Goal: Task Accomplishment & Management: Manage account settings

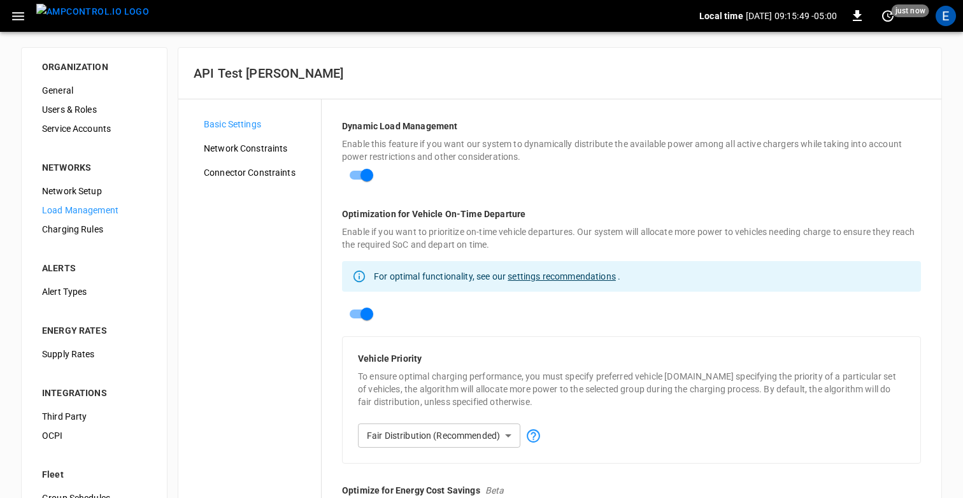
click at [257, 146] on span "Network Constraints" at bounding box center [257, 148] width 107 height 13
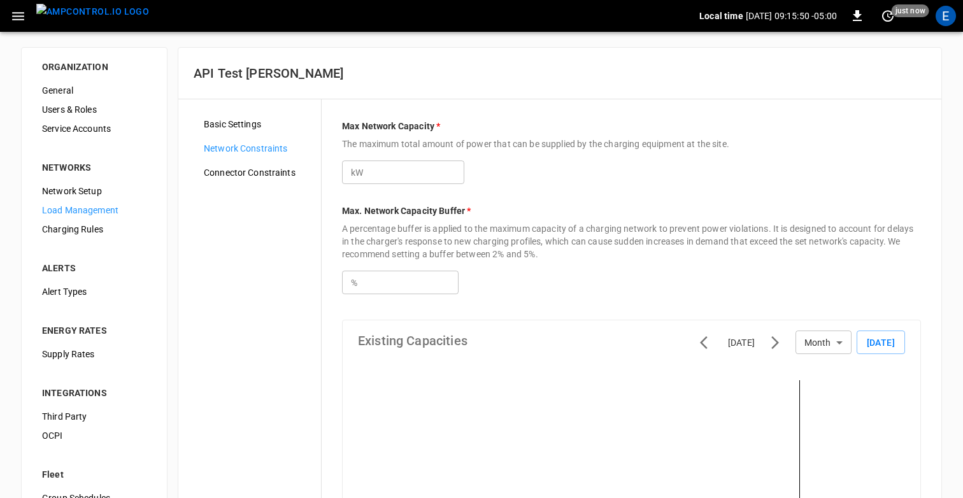
click at [250, 162] on div "Basic Settings Network Constraints Connector Constraints" at bounding box center [257, 477] width 127 height 724
click at [247, 171] on span "Connector Constraints" at bounding box center [257, 172] width 107 height 13
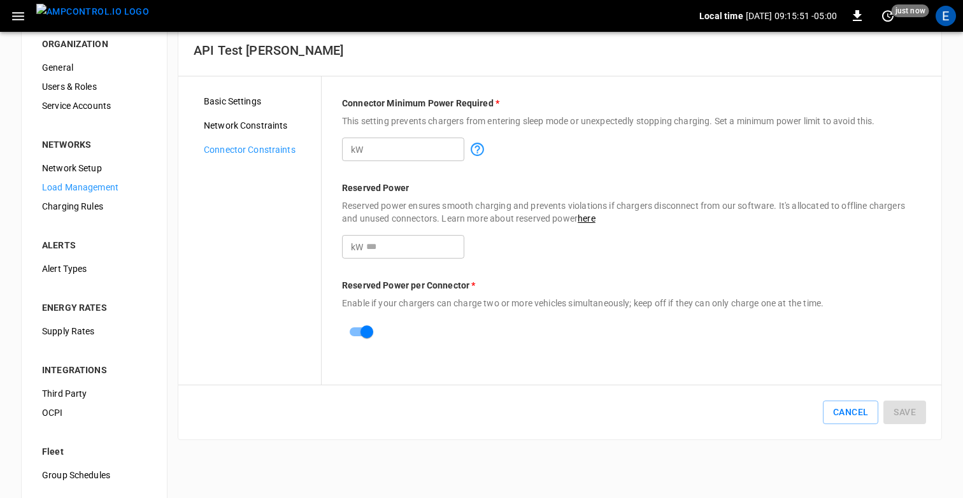
scroll to position [26, 0]
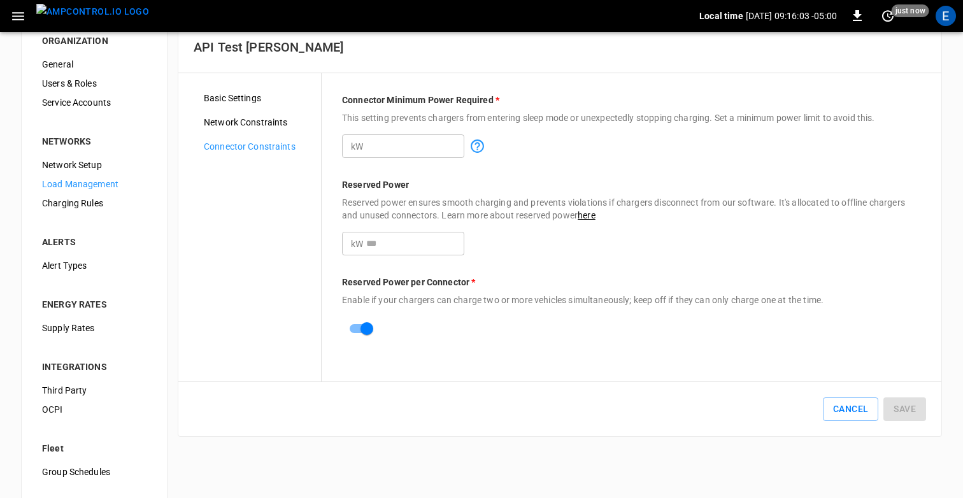
click at [226, 96] on span "Basic Settings" at bounding box center [257, 98] width 107 height 13
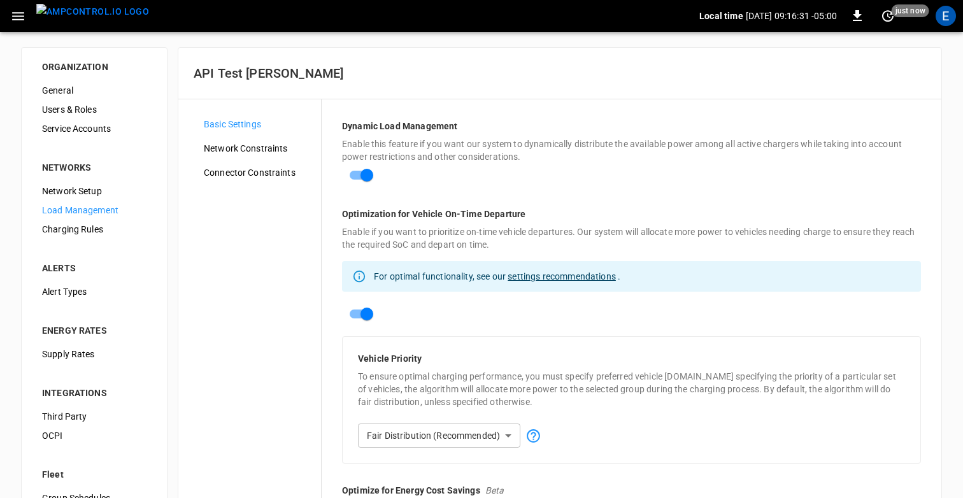
click at [264, 141] on div "Network Constraints" at bounding box center [257, 148] width 127 height 19
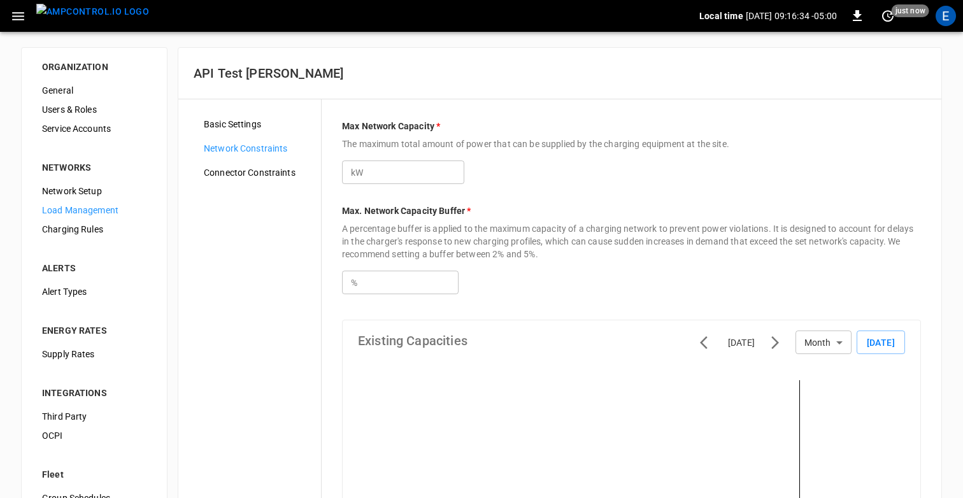
click at [276, 173] on span "Connector Constraints" at bounding box center [257, 172] width 107 height 13
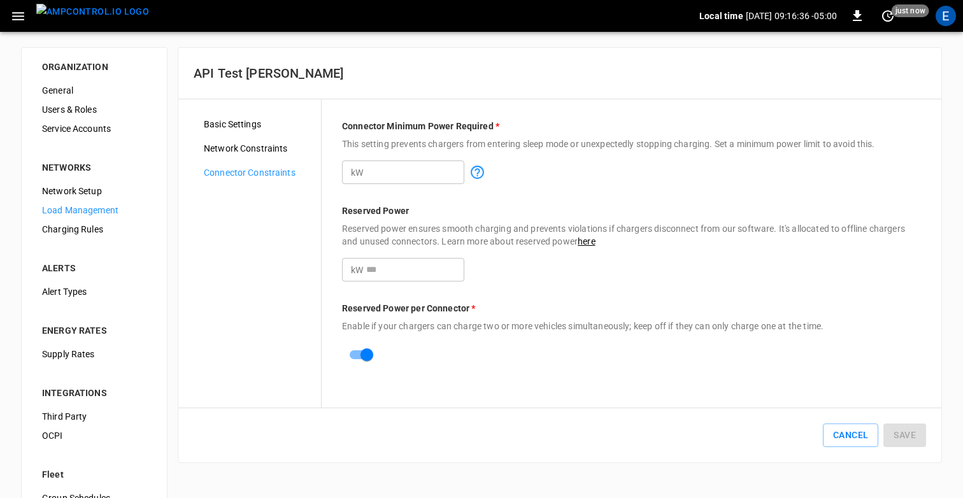
click at [264, 124] on span "Basic Settings" at bounding box center [257, 124] width 107 height 13
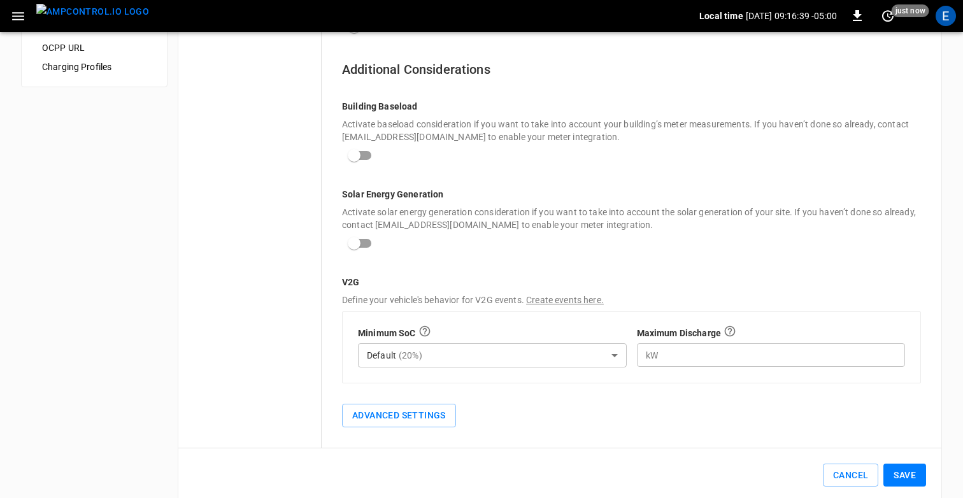
scroll to position [533, 0]
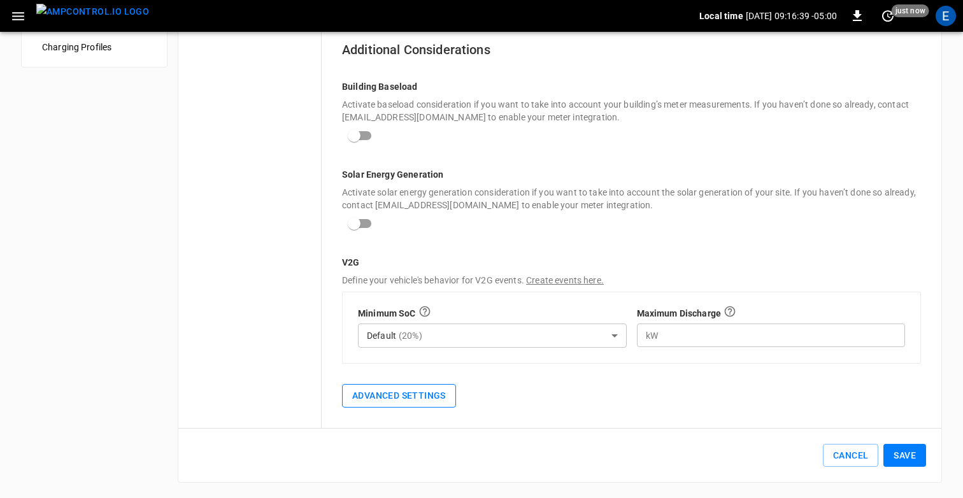
click at [367, 390] on button "Advanced Settings" at bounding box center [399, 396] width 114 height 24
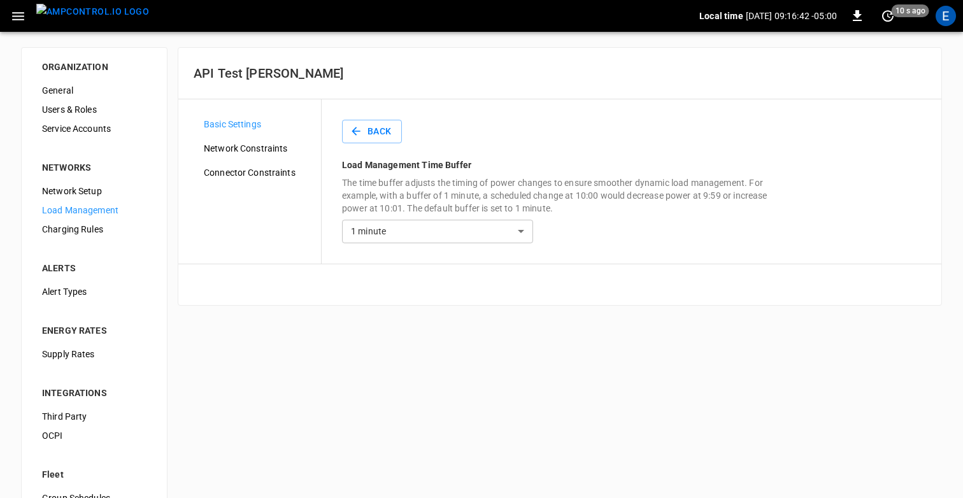
click at [81, 19] on img "menu" at bounding box center [92, 12] width 113 height 16
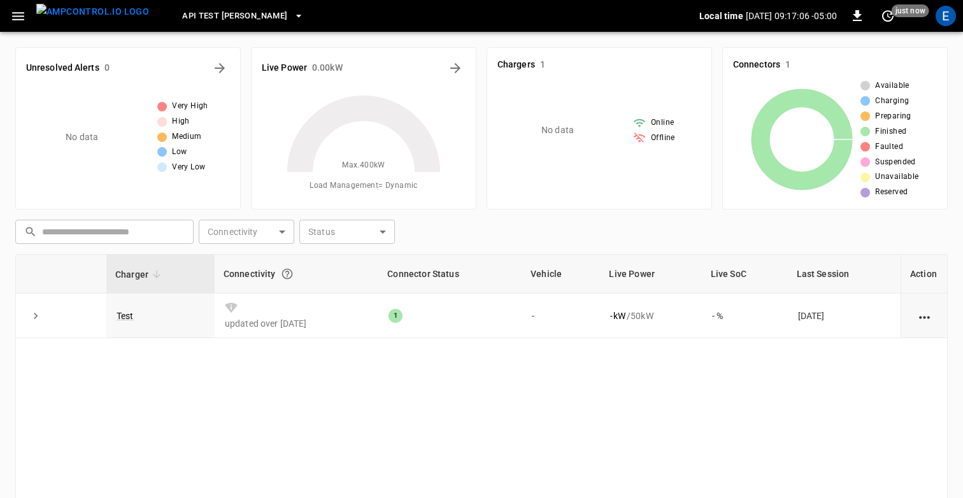
click at [18, 13] on icon "button" at bounding box center [18, 16] width 16 height 16
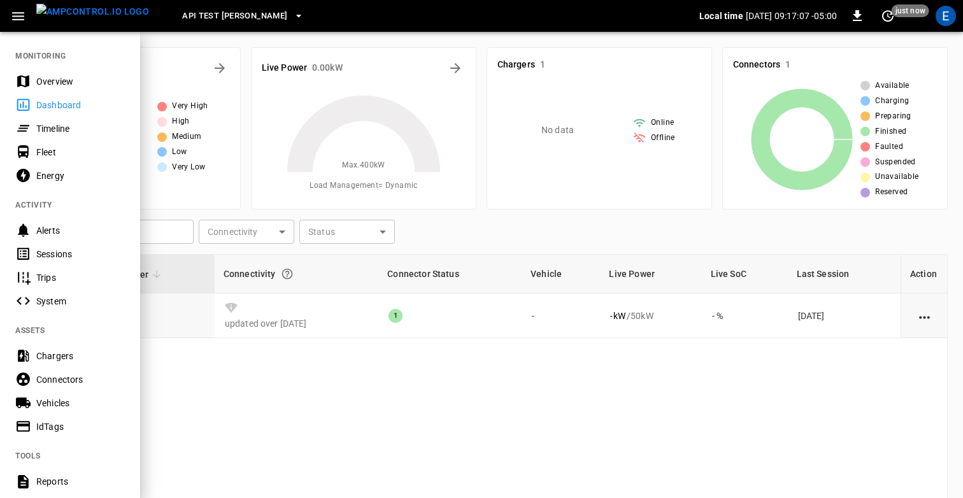
click at [568, 263] on div at bounding box center [481, 249] width 963 height 498
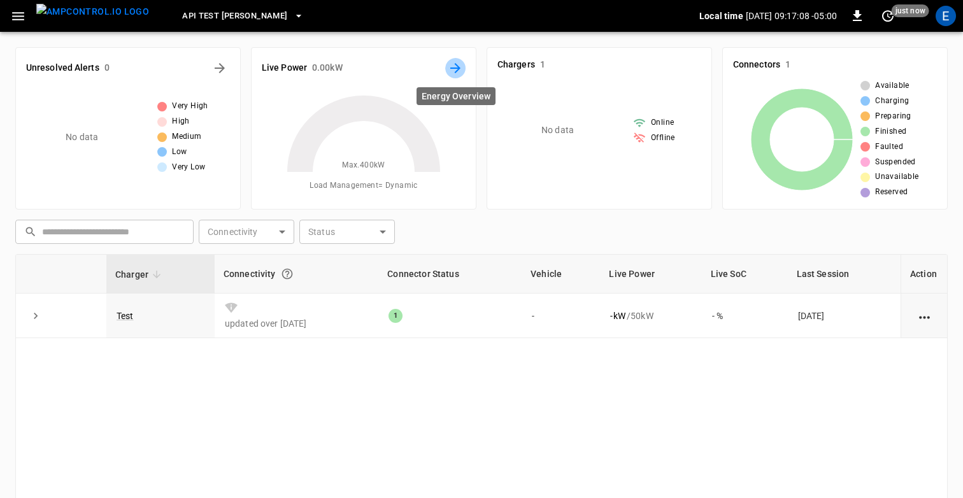
click at [449, 66] on icon "Energy Overview" at bounding box center [455, 68] width 15 height 15
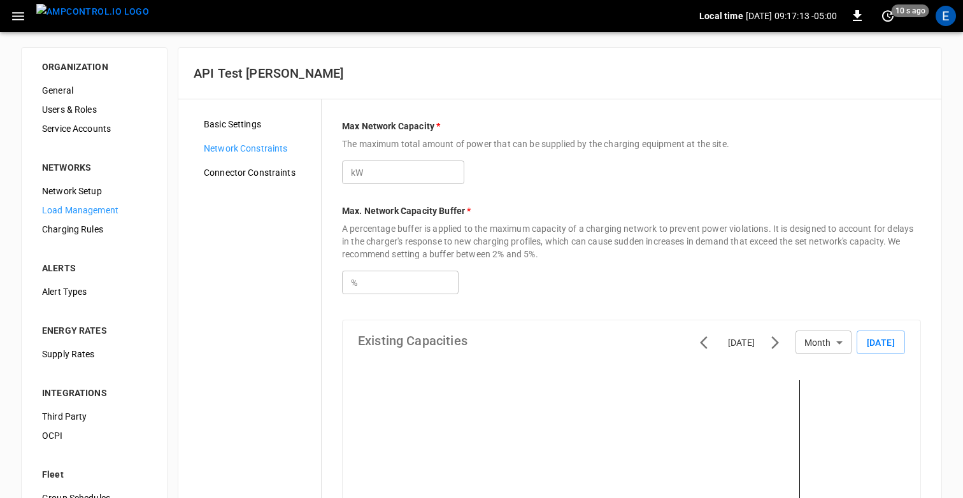
click at [217, 117] on div "Basic Settings" at bounding box center [257, 124] width 127 height 19
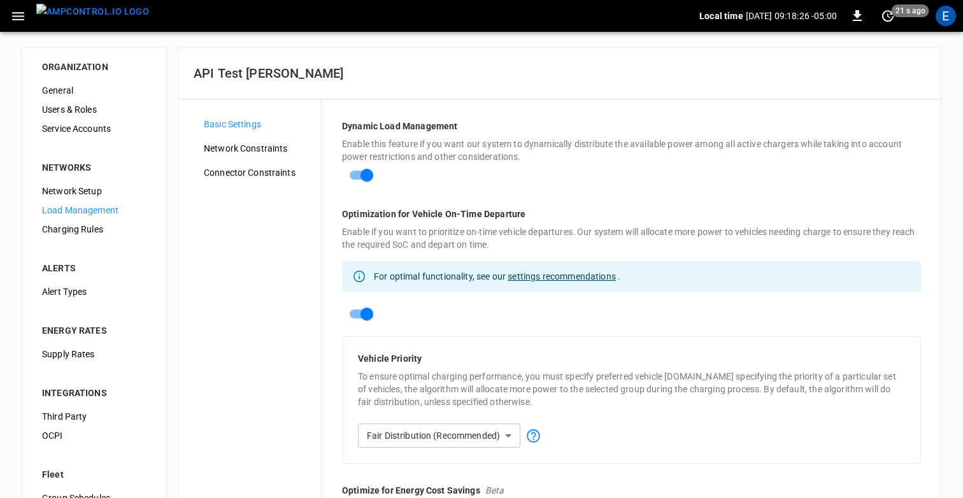
click at [91, 29] on button "menu" at bounding box center [92, 16] width 123 height 32
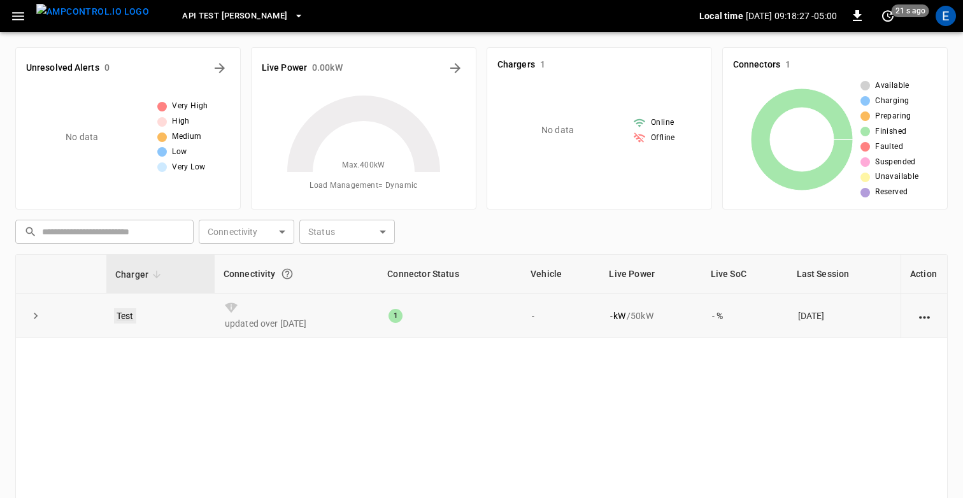
click at [130, 315] on link "Test" at bounding box center [125, 315] width 22 height 15
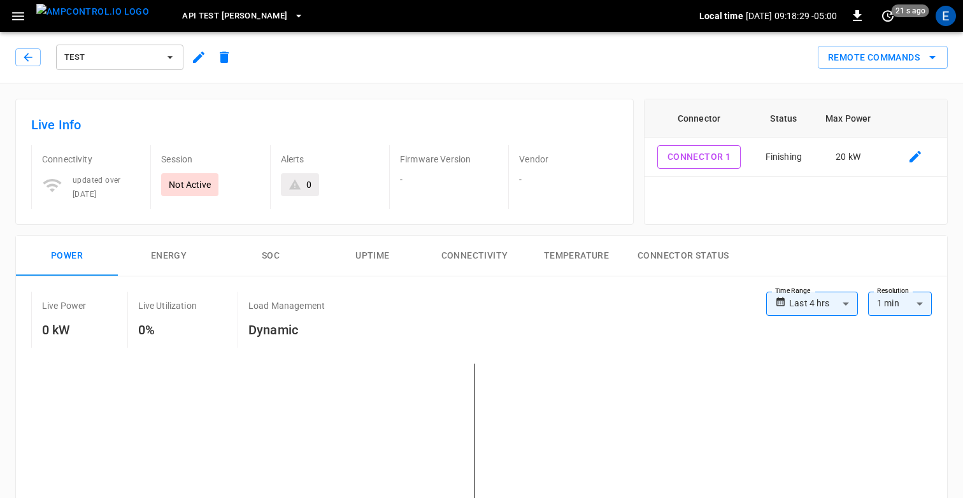
click at [199, 54] on icon "button" at bounding box center [198, 57] width 11 height 11
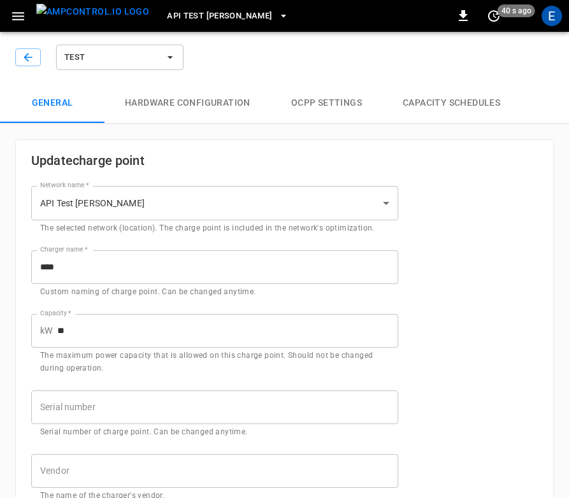
click at [69, 122] on span at bounding box center [52, 122] width 104 height 1
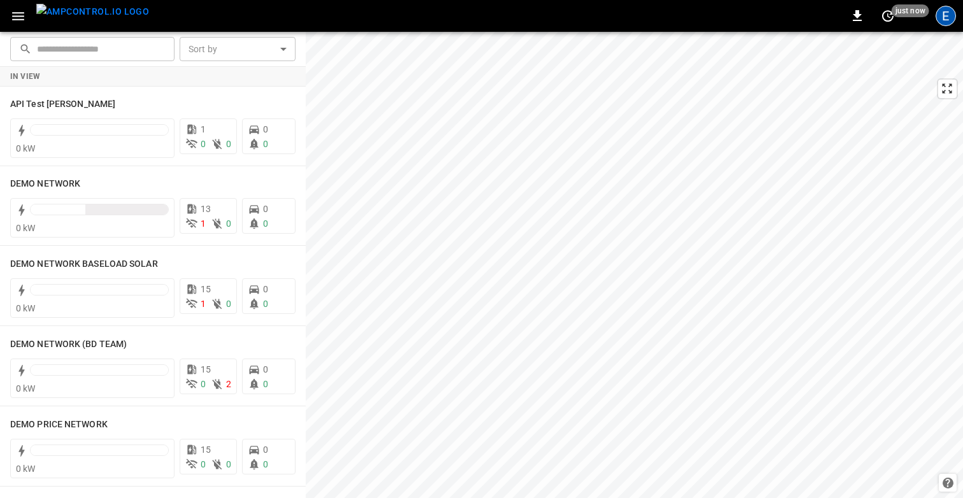
click at [942, 15] on div "E" at bounding box center [946, 16] width 20 height 20
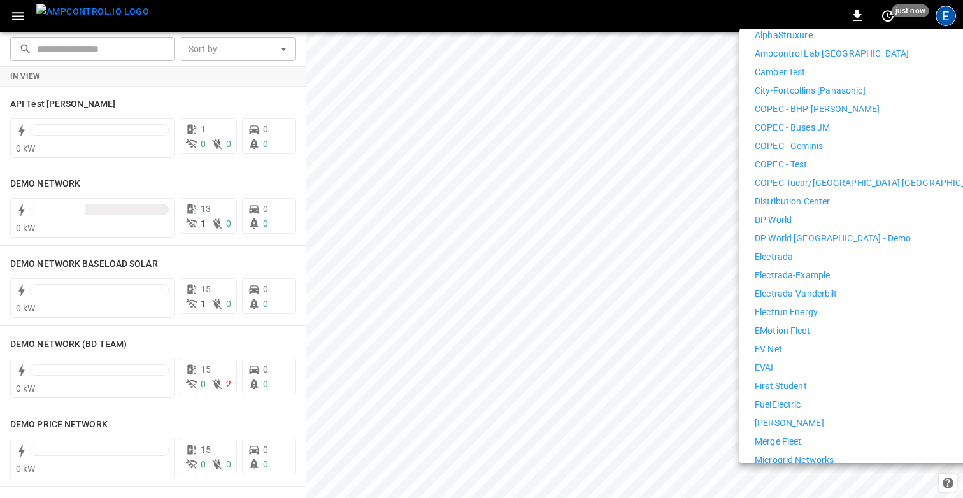
scroll to position [276, 0]
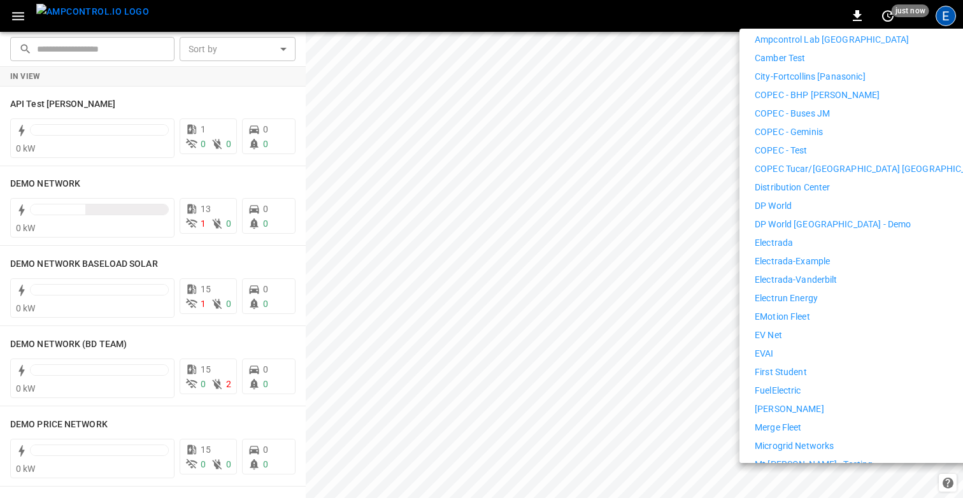
click at [775, 236] on p "Electrada" at bounding box center [774, 242] width 38 height 13
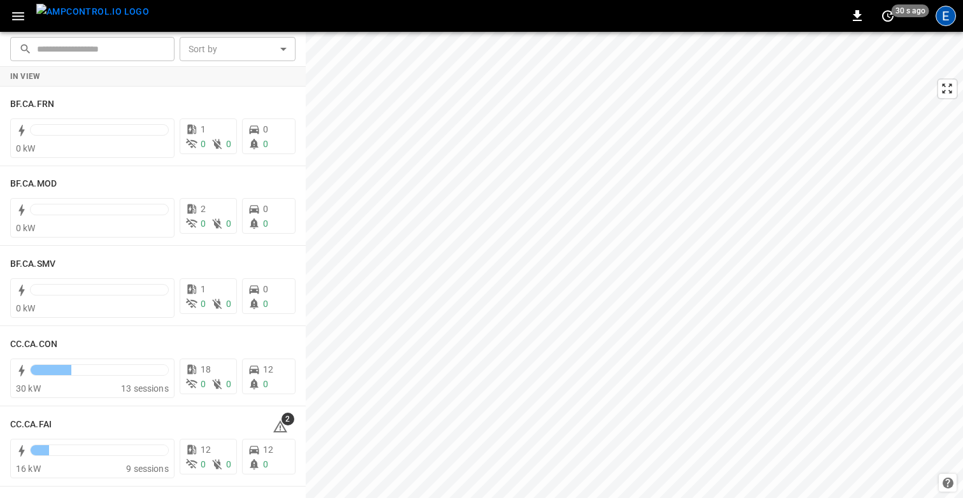
click at [944, 20] on div "E" at bounding box center [946, 16] width 20 height 20
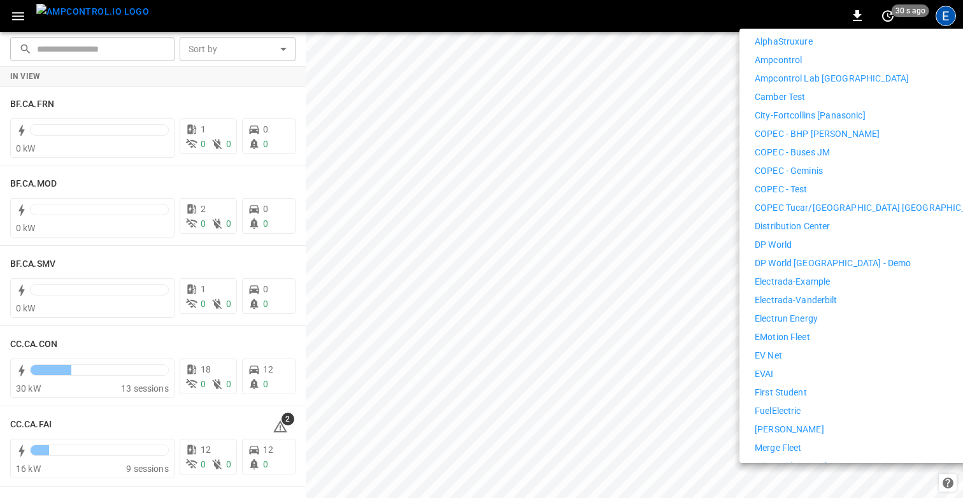
scroll to position [616, 0]
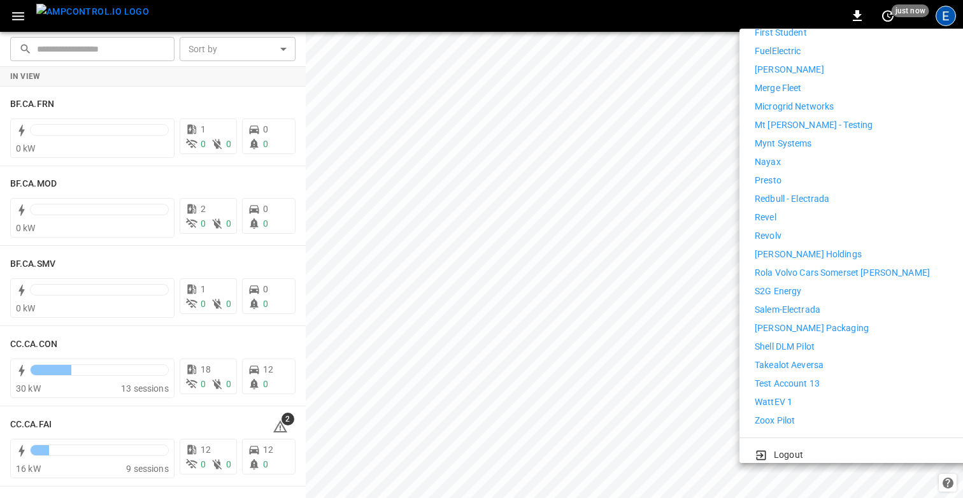
click at [772, 449] on li "Logout" at bounding box center [872, 455] width 234 height 13
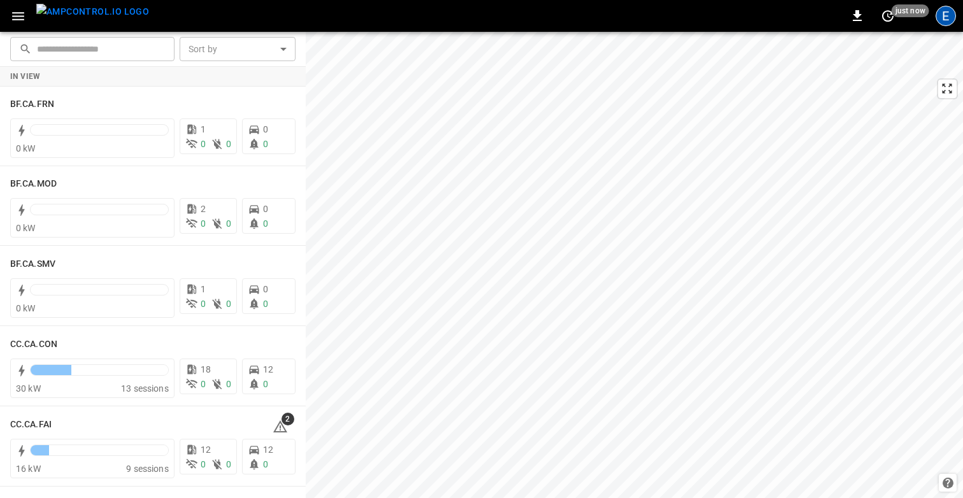
click at [940, 14] on div "E" at bounding box center [946, 16] width 20 height 20
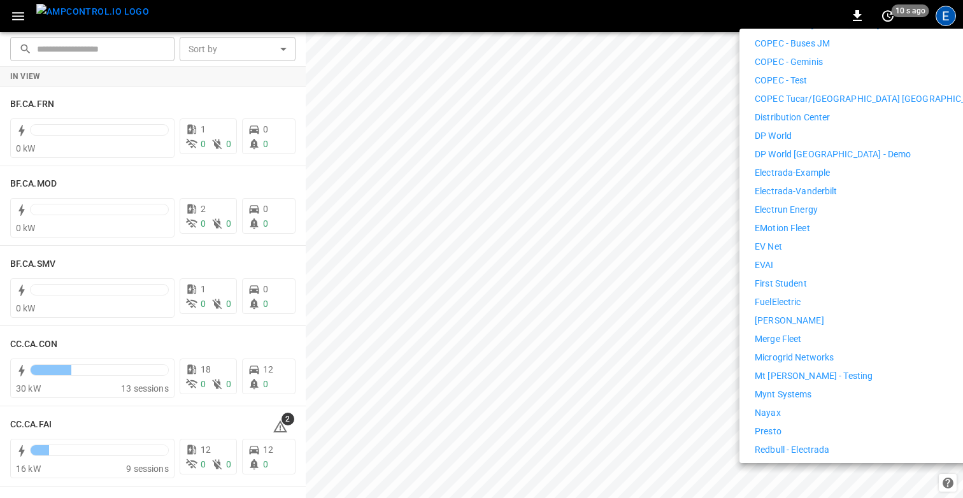
scroll to position [362, 0]
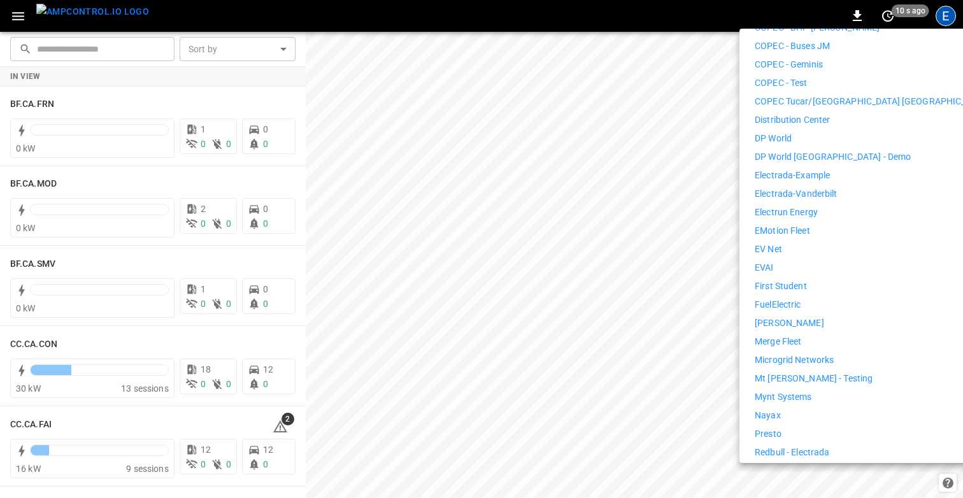
click at [774, 280] on p "First Student" at bounding box center [781, 286] width 52 height 13
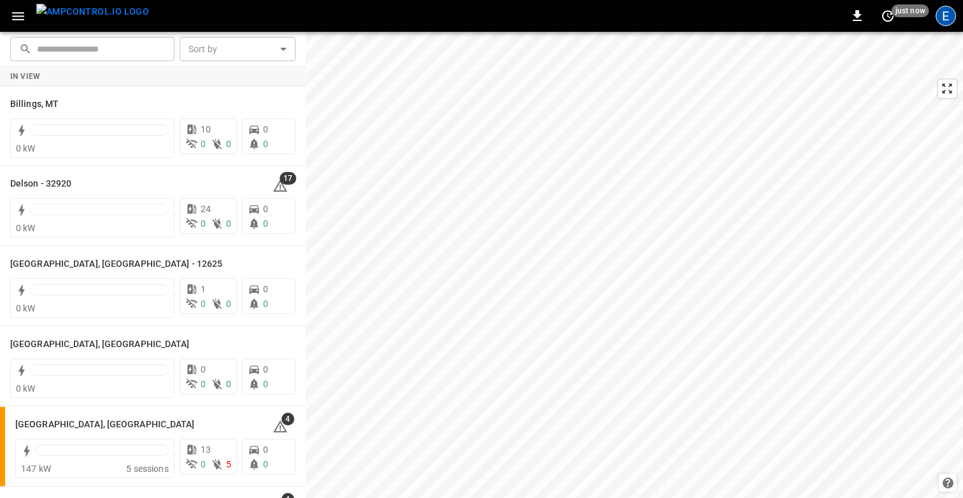
click at [950, 15] on div "E" at bounding box center [946, 16] width 20 height 20
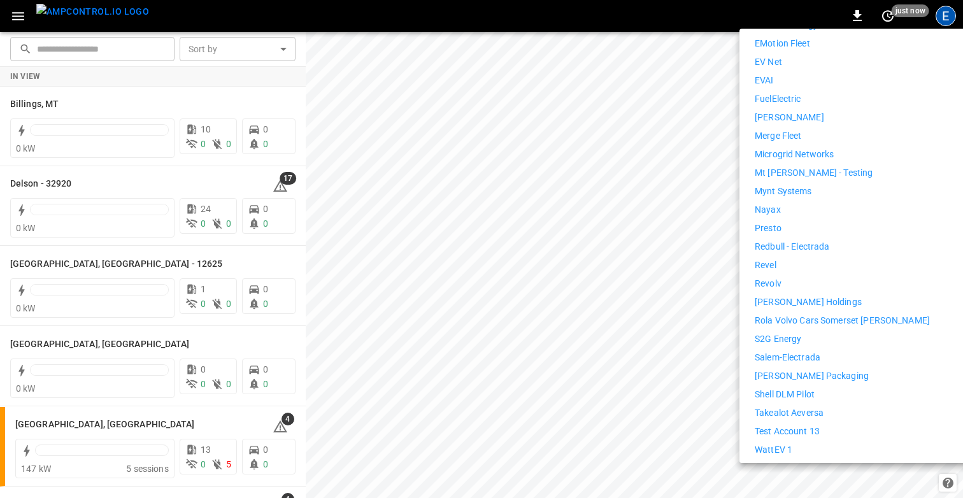
scroll to position [586, 0]
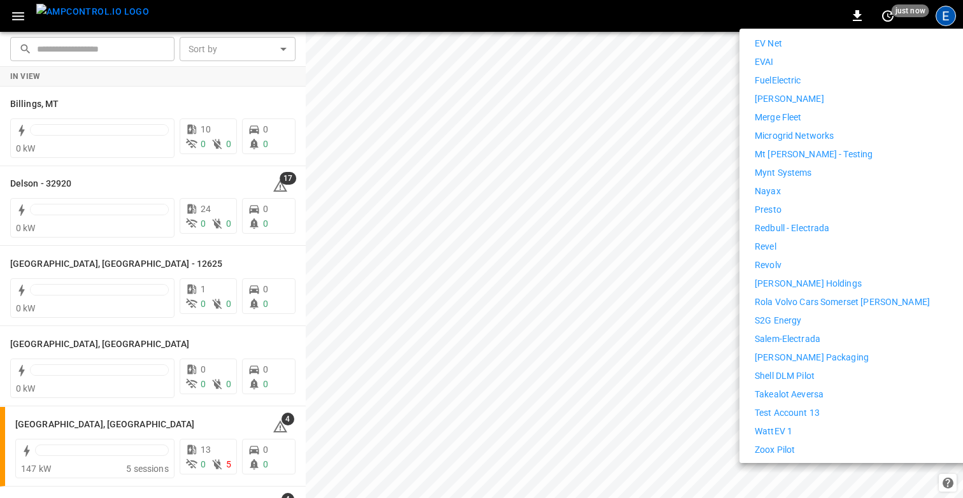
click at [803, 425] on li "WattEV 1" at bounding box center [872, 431] width 234 height 13
